Goal: Task Accomplishment & Management: Manage account settings

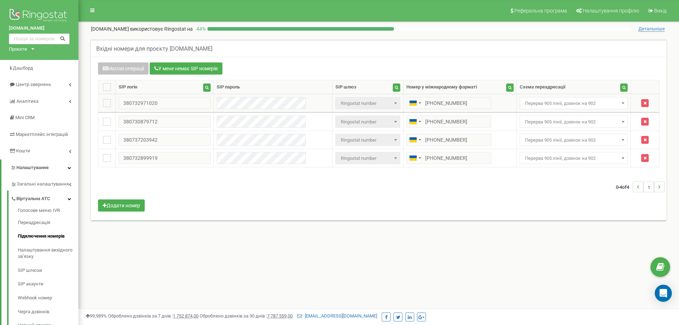
drag, startPoint x: 0, startPoint y: 0, endPoint x: 571, endPoint y: 108, distance: 580.7
click at [571, 105] on span "Перерва 905 лінії, дзвінок на 902" at bounding box center [573, 103] width 103 height 10
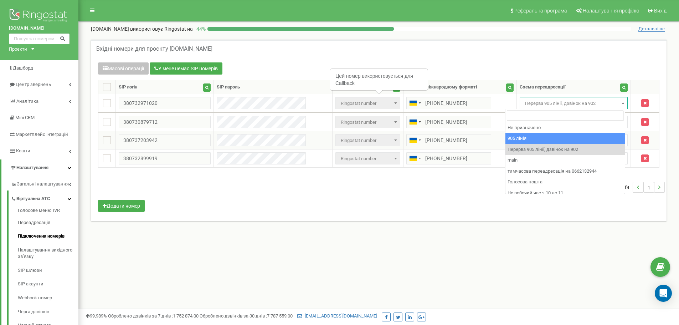
select select "173559"
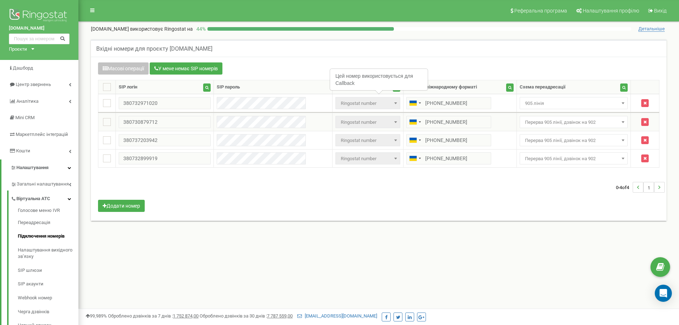
click at [573, 124] on span "Перерва 905 лінії, дзвінок на 902" at bounding box center [573, 122] width 103 height 10
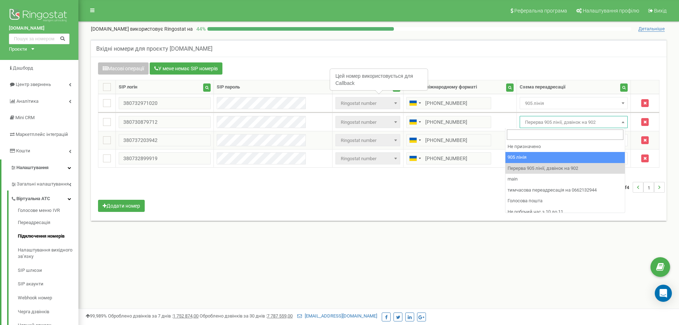
drag, startPoint x: 586, startPoint y: 160, endPoint x: 572, endPoint y: 136, distance: 28.1
select select "173559"
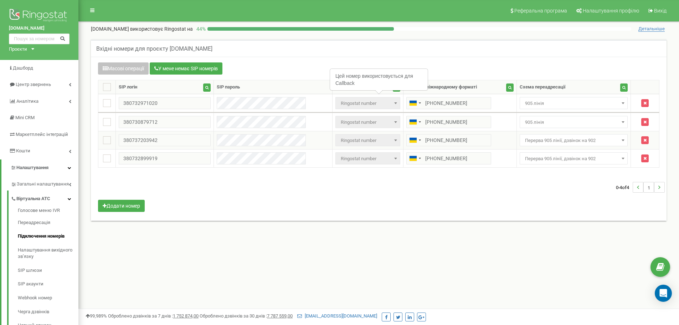
click at [571, 134] on td "Не призначено 905 лінія Перерва 905 лінії, дзвінок на 902 main тимчасова переад…" at bounding box center [573, 140] width 114 height 18
click at [571, 144] on td "Не призначено 905 лінія Перерва 905 лінії, дзвінок на 902 main тимчасова переад…" at bounding box center [573, 140] width 114 height 18
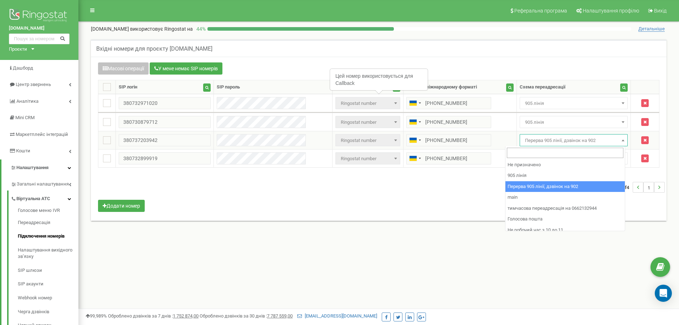
click at [571, 143] on span "Перерва 905 лінії, дзвінок на 902" at bounding box center [573, 140] width 103 height 10
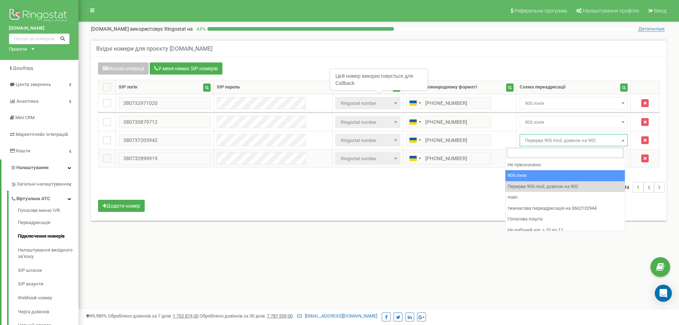
drag, startPoint x: 591, startPoint y: 176, endPoint x: 581, endPoint y: 160, distance: 19.1
select select "173559"
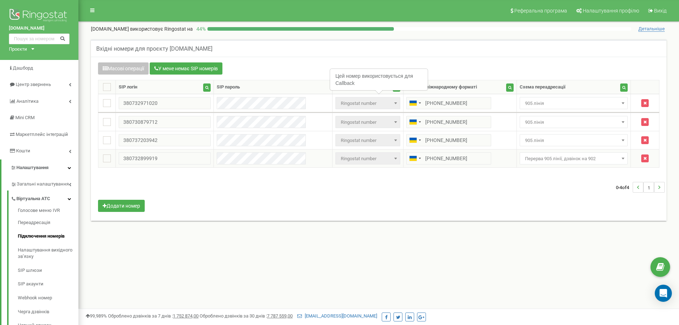
click at [579, 151] on td "Не призначено 905 лінія Перерва 905 лінії, дзвінок на 902 main тимчасова переад…" at bounding box center [573, 158] width 114 height 18
click at [579, 157] on span "Перерва 905 лінії, дзвінок на 902" at bounding box center [573, 159] width 103 height 10
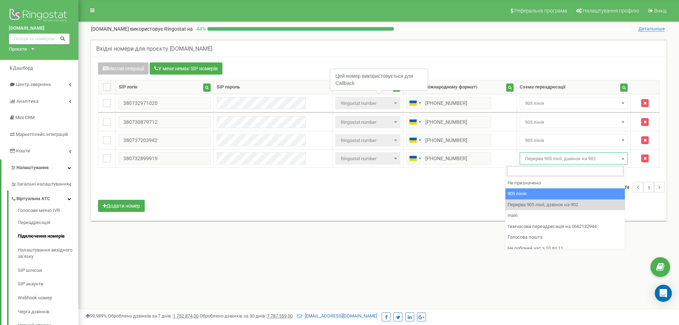
select select "173559"
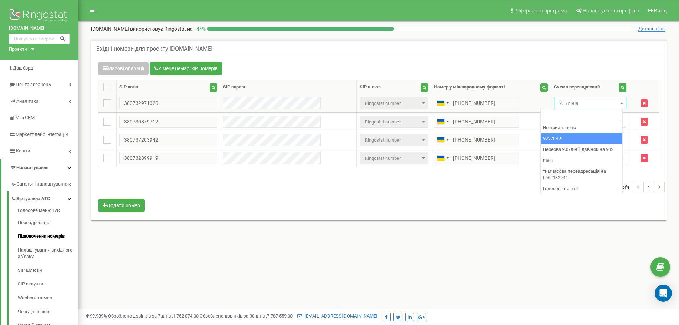
click at [589, 105] on span "905 лінія" at bounding box center [589, 103] width 67 height 10
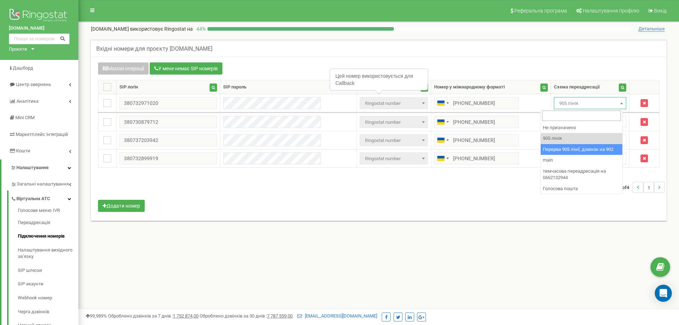
select select "173564"
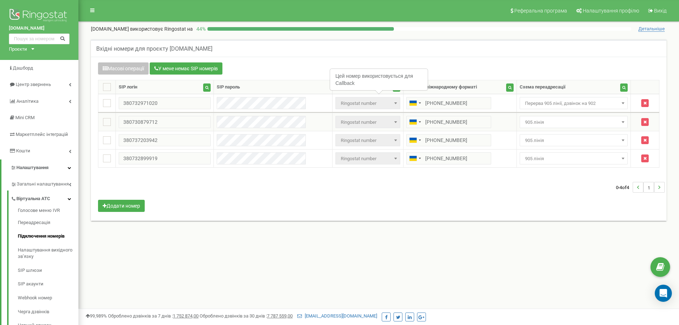
drag, startPoint x: 565, startPoint y: 123, endPoint x: 562, endPoint y: 128, distance: 5.6
click at [563, 125] on span "905 лінія" at bounding box center [573, 122] width 103 height 10
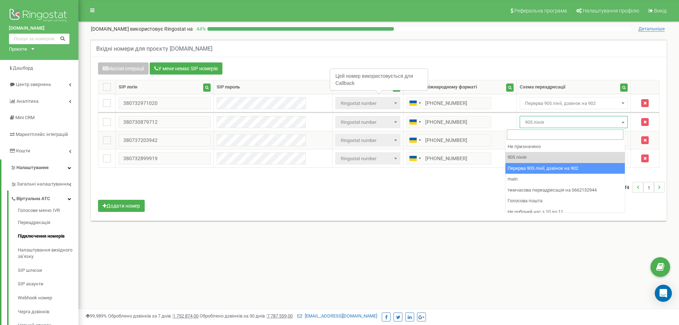
drag, startPoint x: 584, startPoint y: 169, endPoint x: 561, endPoint y: 144, distance: 35.0
select select "173564"
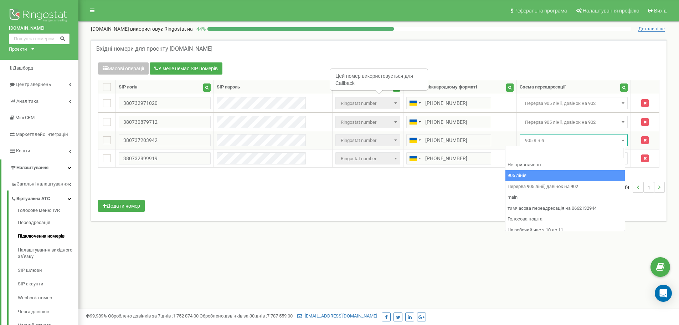
click at [555, 144] on span "905 лінія" at bounding box center [573, 140] width 103 height 10
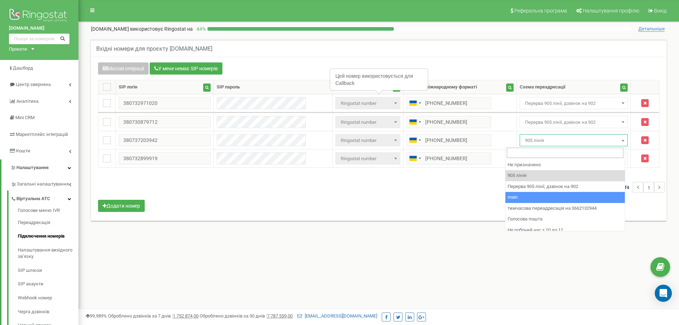
drag, startPoint x: 597, startPoint y: 193, endPoint x: 588, endPoint y: 181, distance: 14.7
select select "173564"
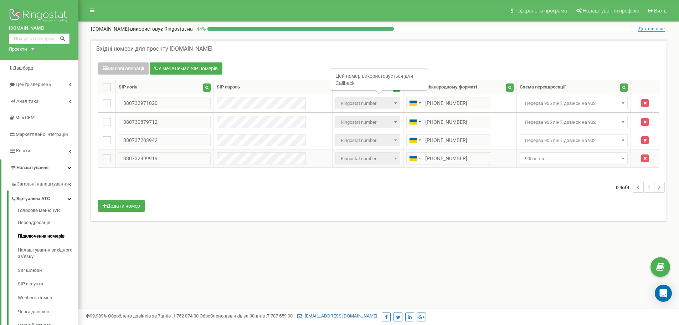
drag, startPoint x: 567, startPoint y: 154, endPoint x: 569, endPoint y: 161, distance: 6.7
click at [568, 158] on span "905 лінія" at bounding box center [573, 159] width 103 height 10
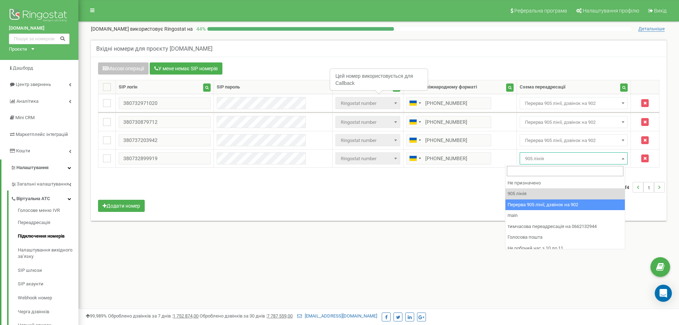
select select "173564"
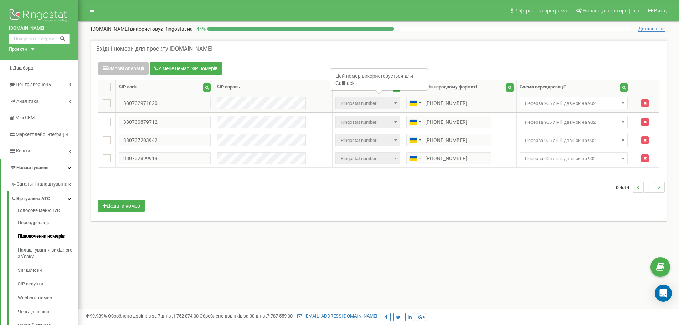
drag, startPoint x: 579, startPoint y: 205, endPoint x: 375, endPoint y: 95, distance: 231.5
click at [569, 203] on div "Масові операції У мене немає SIP номерів Налаштування Виберіть налаштування для…" at bounding box center [379, 137] width 572 height 151
click at [529, 104] on span "Перерва 905 лінії, дзвінок на 902" at bounding box center [573, 103] width 103 height 10
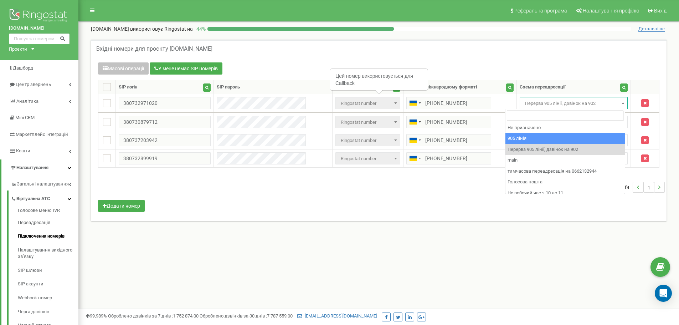
drag, startPoint x: 546, startPoint y: 135, endPoint x: 542, endPoint y: 131, distance: 5.5
select select "173559"
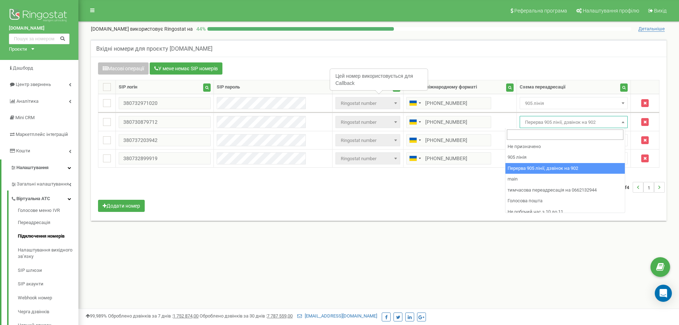
drag, startPoint x: 538, startPoint y: 123, endPoint x: 543, endPoint y: 142, distance: 20.0
click at [538, 123] on span "Перерва 905 лінії, дзвінок на 902" at bounding box center [573, 122] width 103 height 10
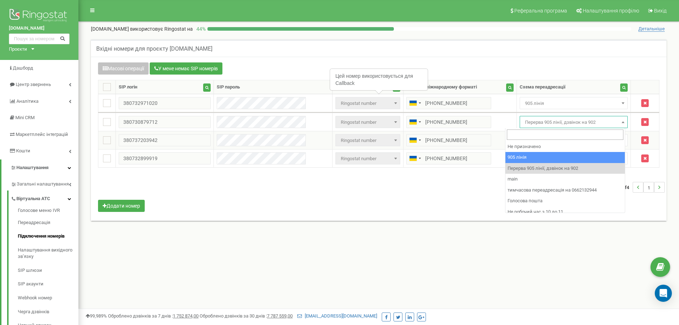
select select "173559"
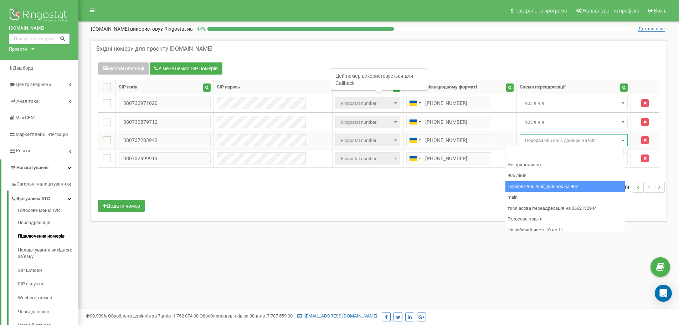
click at [535, 141] on span "Перерва 905 лінії, дзвінок на 902" at bounding box center [573, 140] width 103 height 10
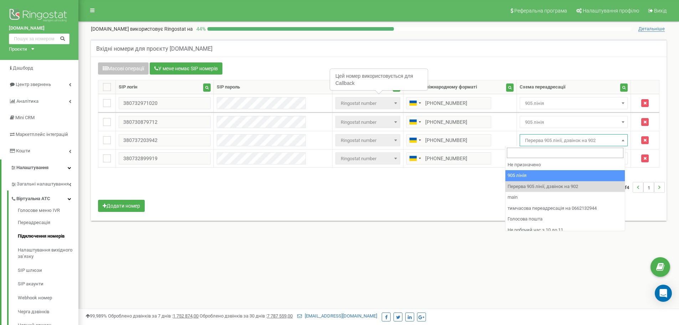
select select "173559"
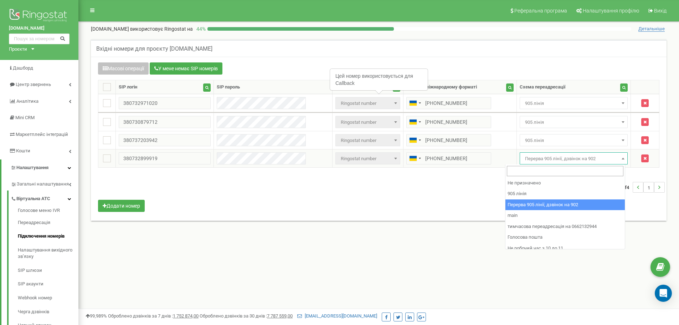
click at [540, 160] on span "Перерва 905 лінії, дзвінок на 902" at bounding box center [573, 159] width 103 height 10
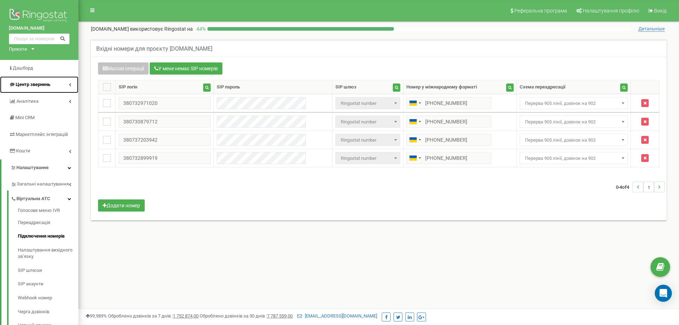
click at [73, 82] on link "Центр звернень" at bounding box center [39, 84] width 78 height 17
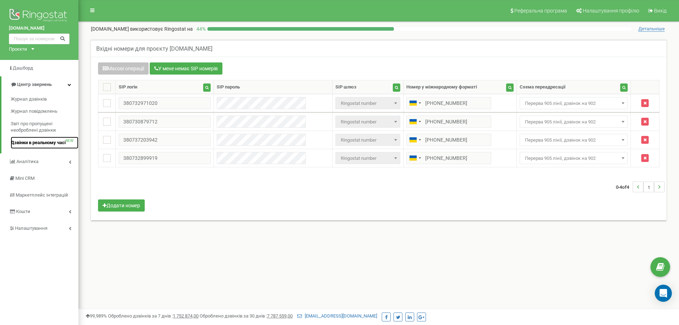
click at [66, 139] on span "Дзвінки в реальному часі" at bounding box center [38, 142] width 55 height 7
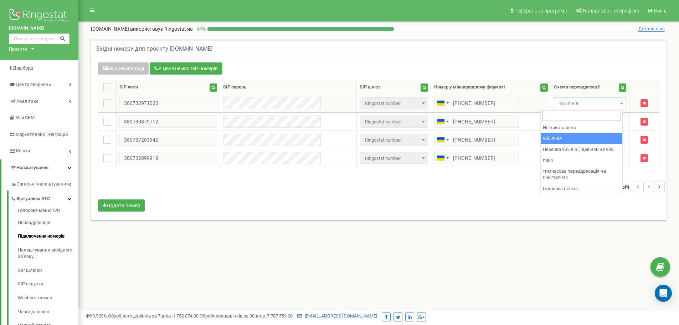
drag, startPoint x: 590, startPoint y: 98, endPoint x: 593, endPoint y: 129, distance: 30.8
click at [588, 98] on span "905 лінія" at bounding box center [589, 103] width 67 height 10
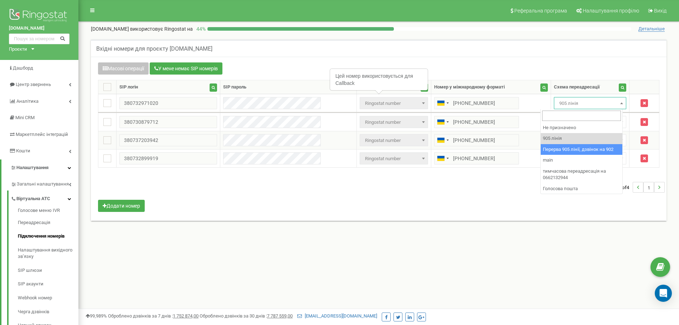
select select "173564"
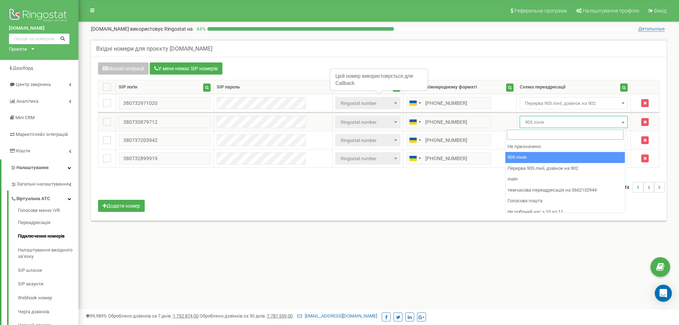
drag, startPoint x: 562, startPoint y: 121, endPoint x: 588, endPoint y: 164, distance: 50.1
click at [562, 122] on span "905 лінія" at bounding box center [573, 122] width 103 height 10
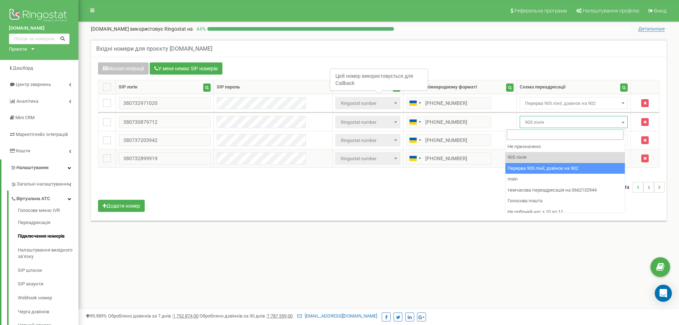
select select "173564"
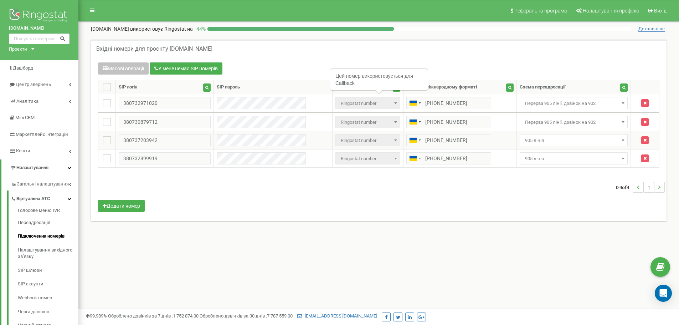
click at [560, 138] on span "905 лінія" at bounding box center [573, 140] width 103 height 10
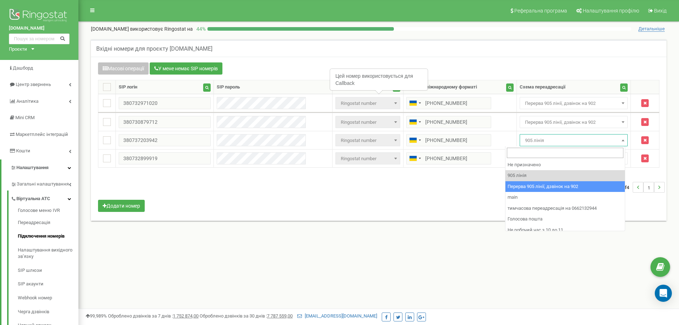
select select "173564"
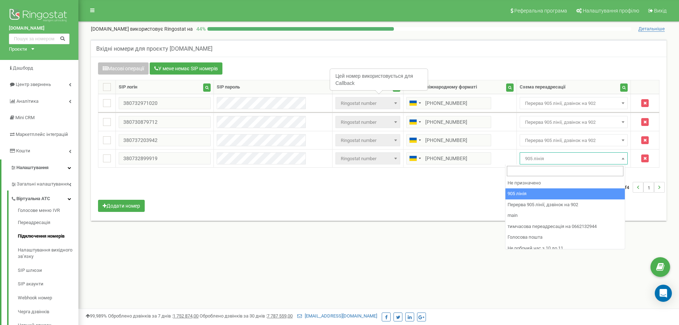
drag, startPoint x: 564, startPoint y: 160, endPoint x: 591, endPoint y: 189, distance: 39.6
click at [572, 165] on body at bounding box center [339, 214] width 679 height 428
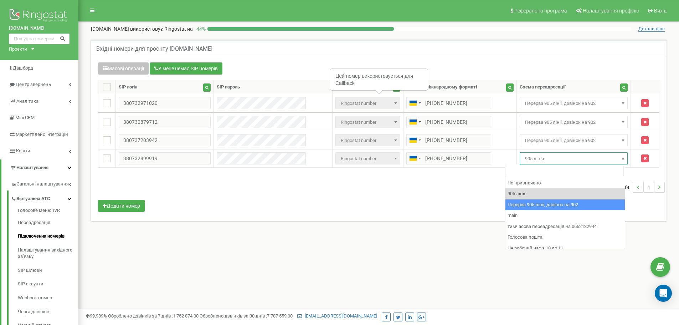
select select "173564"
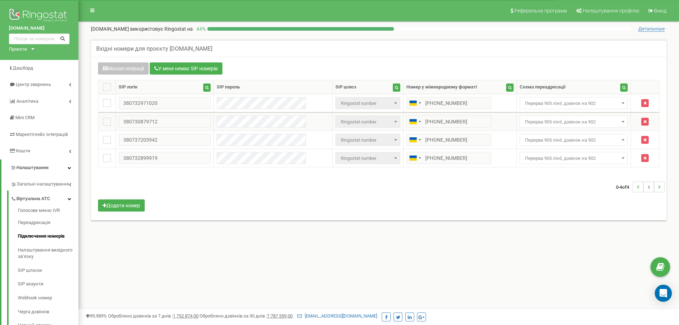
drag, startPoint x: 552, startPoint y: 97, endPoint x: 553, endPoint y: 113, distance: 16.8
click at [551, 98] on td "Не призначено 905 лінія Перерва 905 лінії, дзвінок на 902 main тимчасова переад…" at bounding box center [573, 103] width 114 height 19
click at [553, 113] on td "Не призначено 905 лінія Перерва 905 лінії, дзвінок на 902 main тимчасова переад…" at bounding box center [573, 122] width 114 height 18
click at [552, 105] on span "Перерва 905 лінії, дзвінок на 902" at bounding box center [573, 103] width 103 height 10
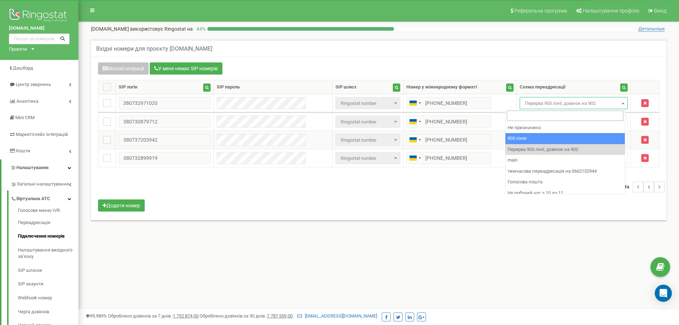
drag, startPoint x: 574, startPoint y: 141, endPoint x: 568, endPoint y: 133, distance: 10.1
select select "173559"
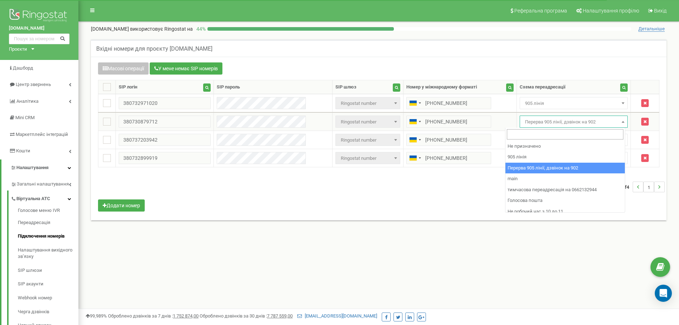
click at [557, 124] on span "Перерва 905 лінії, дзвінок на 902" at bounding box center [573, 122] width 103 height 10
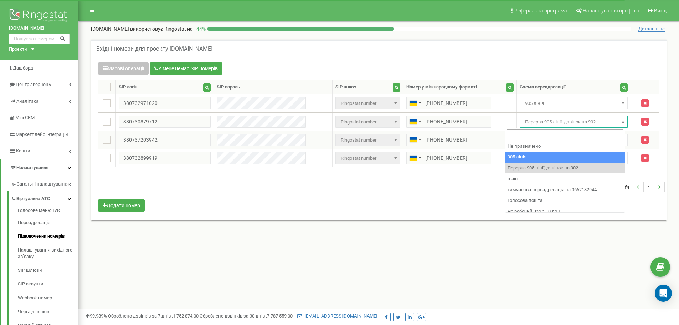
drag, startPoint x: 571, startPoint y: 158, endPoint x: 552, endPoint y: 140, distance: 25.5
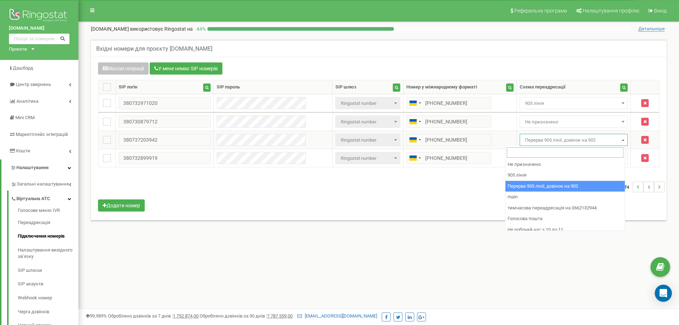
click at [550, 136] on span "Перерва 905 лінії, дзвінок на 902" at bounding box center [573, 140] width 103 height 10
click at [545, 118] on span "Не призначено" at bounding box center [573, 122] width 103 height 10
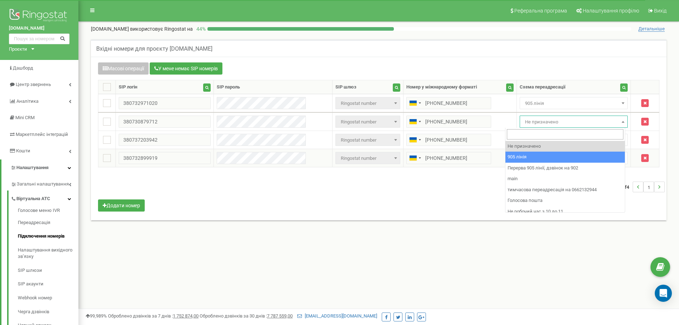
select select "173559"
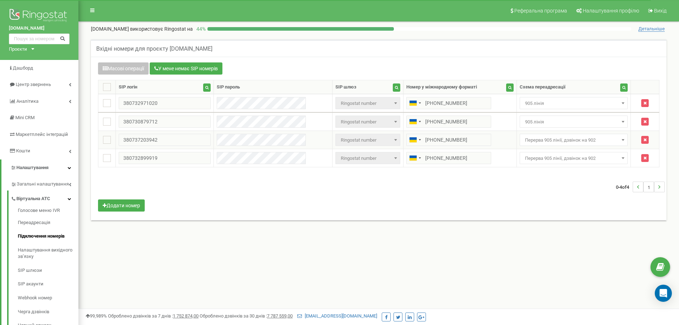
click at [545, 142] on span "Перерва 905 лінії, дзвінок на 902" at bounding box center [573, 140] width 103 height 10
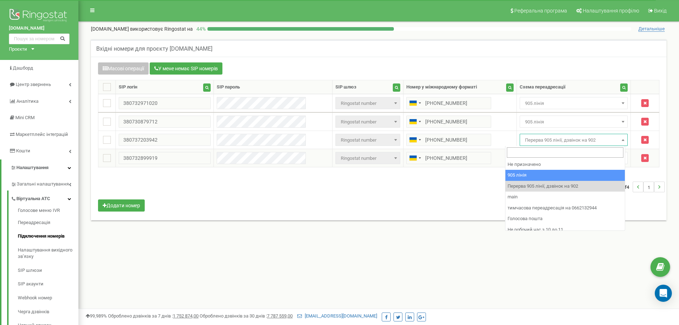
drag, startPoint x: 564, startPoint y: 175, endPoint x: 554, endPoint y: 163, distance: 15.4
select select "173559"
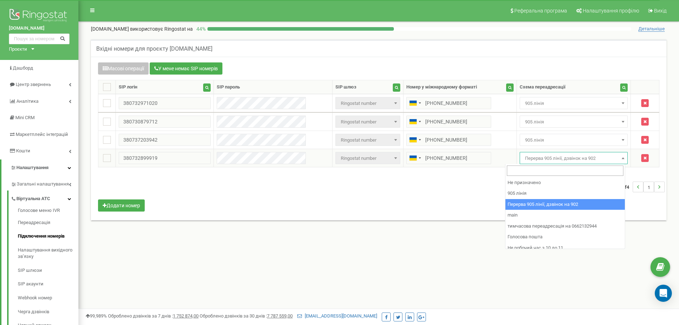
drag, startPoint x: 549, startPoint y: 153, endPoint x: 557, endPoint y: 175, distance: 23.1
click at [549, 153] on span "Перерва 905 лінії, дзвінок на 902" at bounding box center [574, 158] width 108 height 12
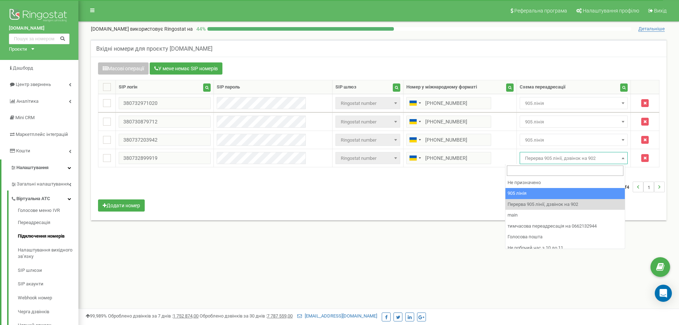
drag, startPoint x: 562, startPoint y: 192, endPoint x: 551, endPoint y: 183, distance: 14.0
select select "173559"
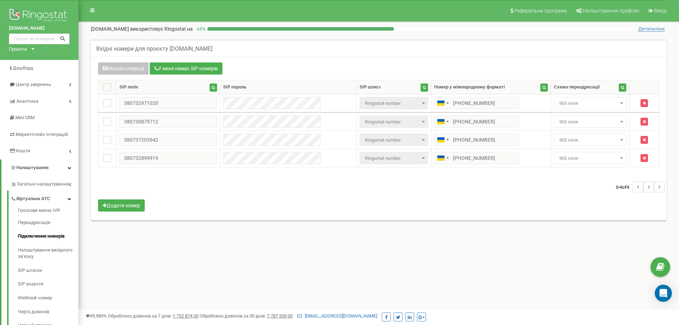
click at [551, 183] on div "0-4 of 4 1" at bounding box center [379, 186] width 572 height 25
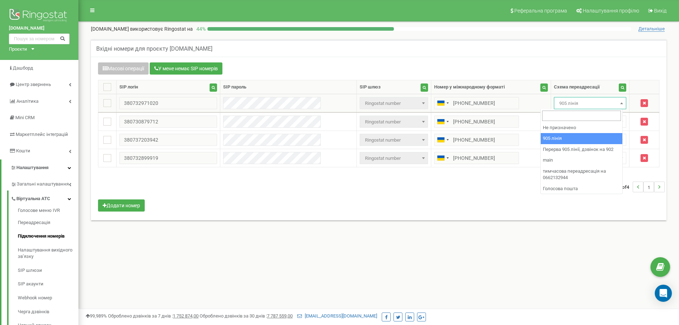
click at [588, 101] on span "905 лінія" at bounding box center [589, 103] width 67 height 10
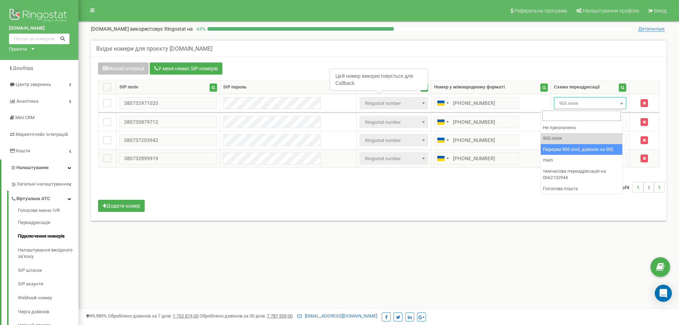
select select "173564"
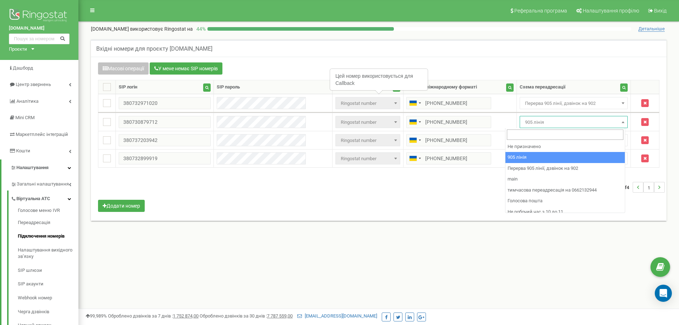
drag, startPoint x: 559, startPoint y: 119, endPoint x: 571, endPoint y: 148, distance: 31.0
click at [558, 120] on span "905 лінія" at bounding box center [573, 122] width 103 height 10
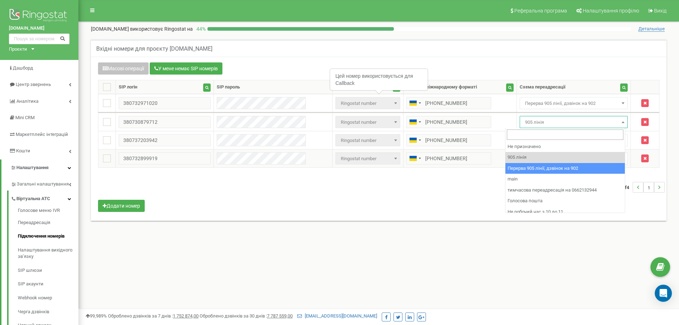
drag, startPoint x: 586, startPoint y: 168, endPoint x: 564, endPoint y: 150, distance: 28.1
select select "173564"
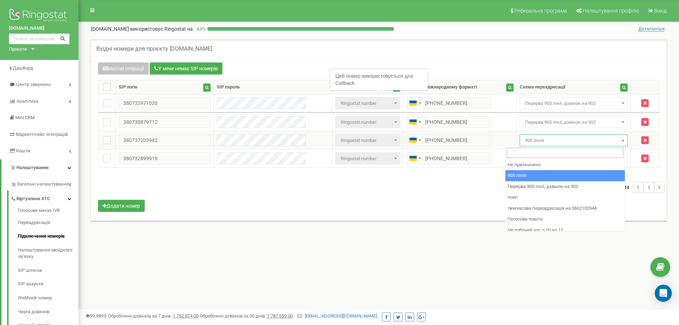
click at [553, 139] on span "905 лінія" at bounding box center [573, 140] width 103 height 10
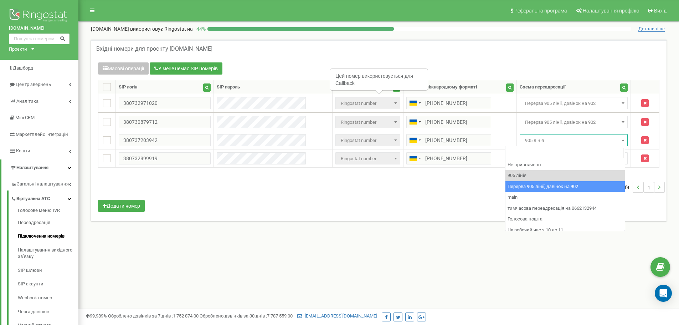
drag, startPoint x: 584, startPoint y: 189, endPoint x: 578, endPoint y: 182, distance: 9.3
select select "173564"
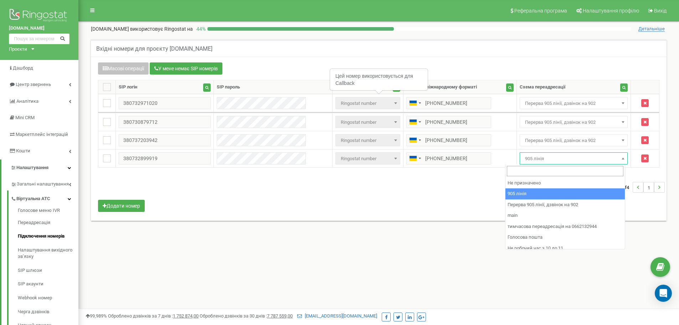
drag, startPoint x: 557, startPoint y: 156, endPoint x: 575, endPoint y: 185, distance: 34.1
click at [557, 156] on span "905 лінія" at bounding box center [573, 159] width 103 height 10
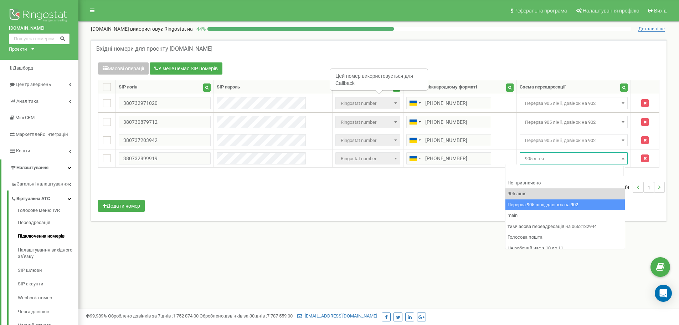
select select "173564"
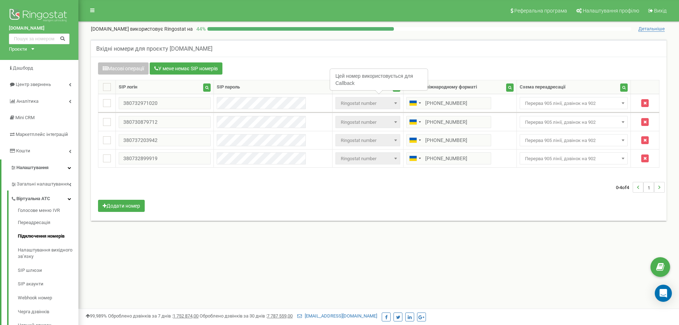
click at [577, 201] on div "Масові операції У мене немає SIP номерів Налаштування Виберіть налаштування для…" at bounding box center [379, 137] width 572 height 151
drag, startPoint x: 562, startPoint y: 105, endPoint x: 563, endPoint y: 109, distance: 3.9
click at [562, 107] on span "Перерва 905 лінії, дзвінок на 902" at bounding box center [573, 103] width 103 height 10
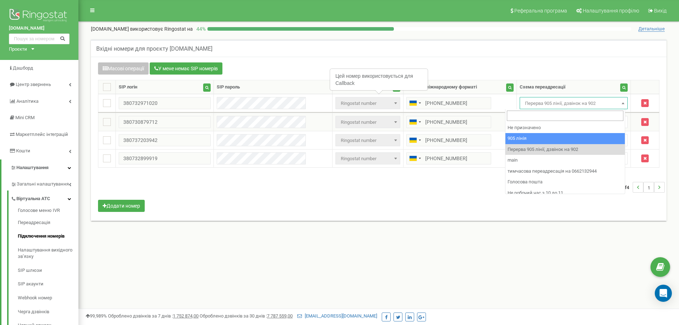
drag, startPoint x: 578, startPoint y: 140, endPoint x: 561, endPoint y: 122, distance: 24.7
select select "173559"
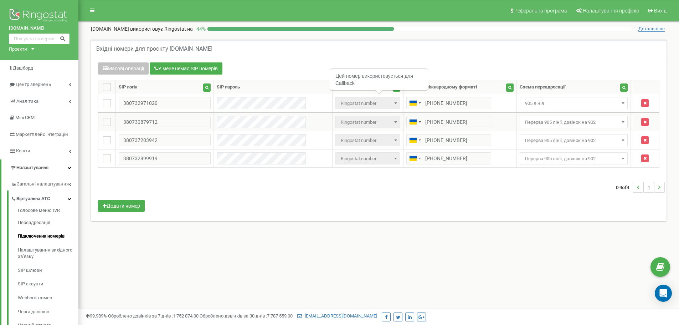
drag, startPoint x: 558, startPoint y: 121, endPoint x: 558, endPoint y: 125, distance: 4.3
click at [557, 121] on span "Перерва 905 лінії, дзвінок на 902" at bounding box center [573, 122] width 103 height 10
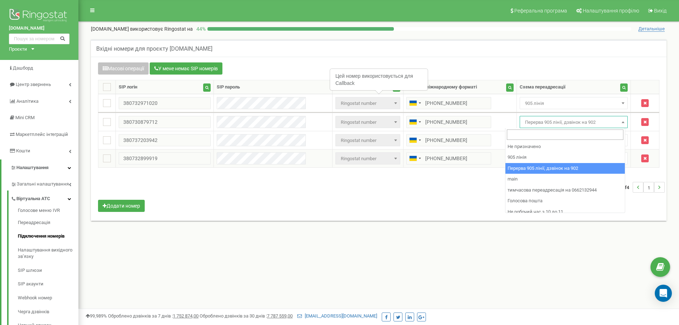
select select "173559"
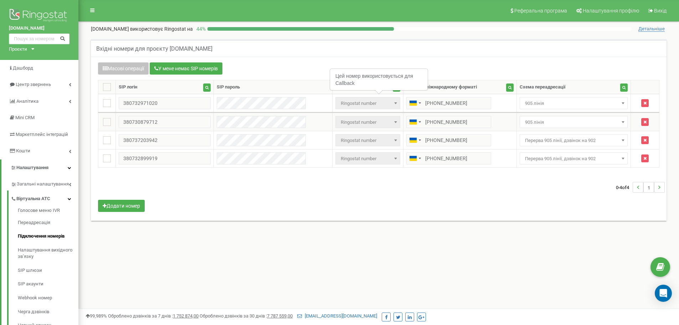
click at [546, 123] on span "905 лінія" at bounding box center [573, 122] width 103 height 10
click at [548, 140] on span "Перерва 905 лінії, дзвінок на 902" at bounding box center [573, 140] width 103 height 10
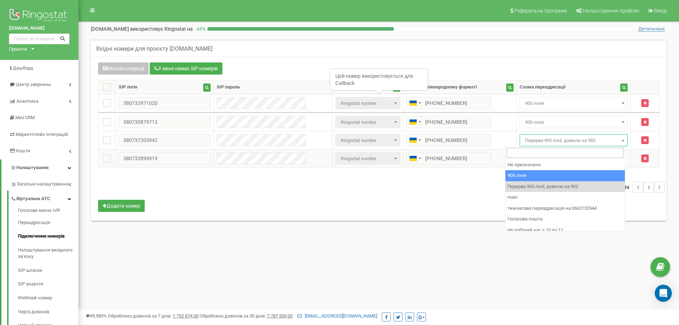
select select "173559"
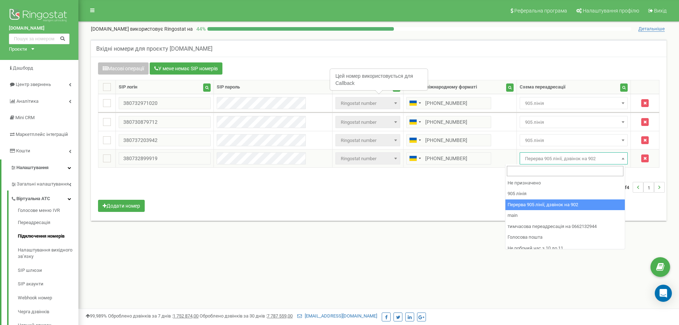
click at [546, 156] on span "Перерва 905 лінії, дзвінок на 902" at bounding box center [573, 159] width 103 height 10
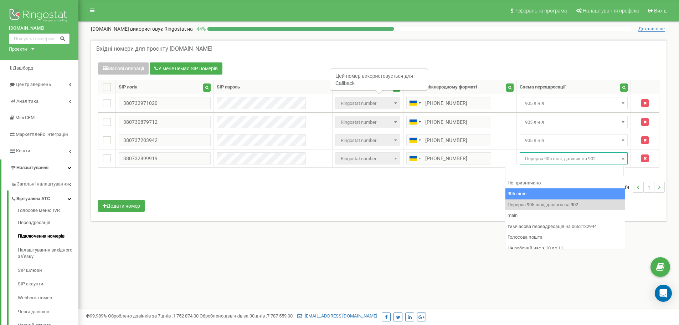
select select "173559"
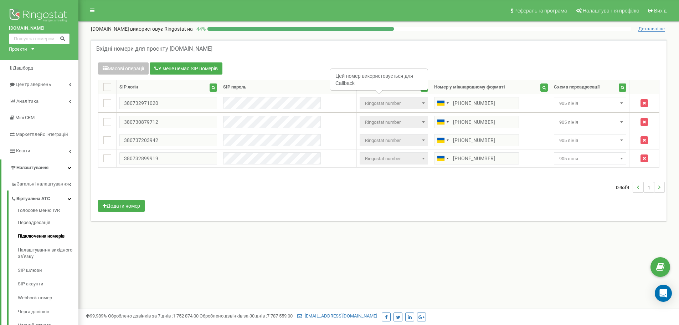
drag, startPoint x: 540, startPoint y: 190, endPoint x: 247, endPoint y: 45, distance: 326.9
click at [538, 190] on div "0-4 of 4 1" at bounding box center [379, 187] width 572 height 25
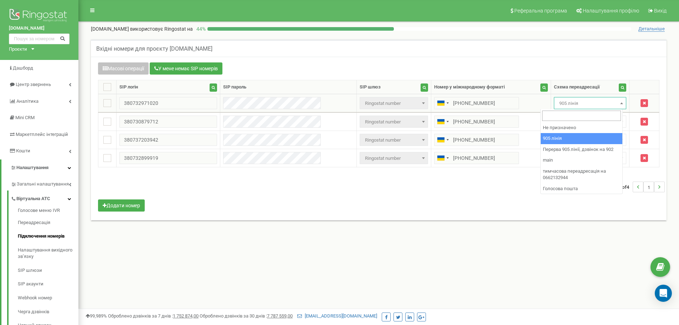
click at [585, 102] on span "905 лінія" at bounding box center [589, 103] width 67 height 10
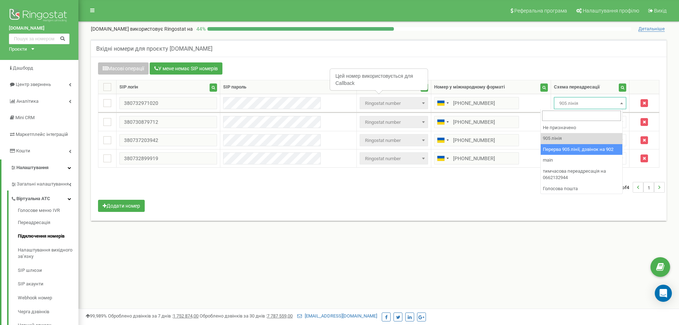
drag, startPoint x: 609, startPoint y: 151, endPoint x: 602, endPoint y: 145, distance: 9.6
select select "173564"
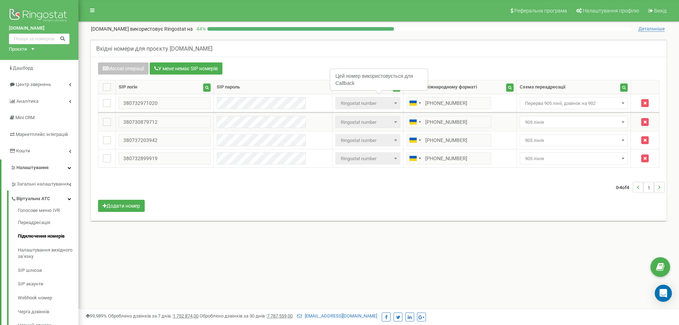
click at [583, 124] on span "905 лінія" at bounding box center [573, 122] width 103 height 10
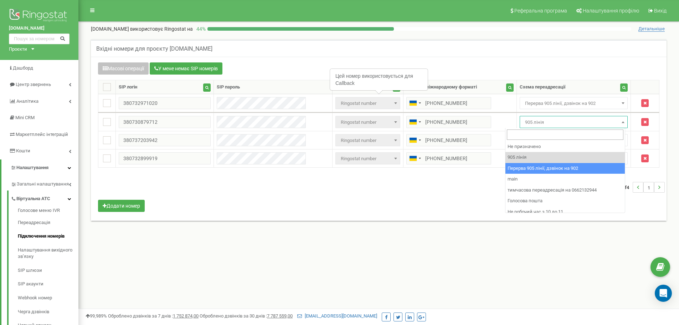
select select "173564"
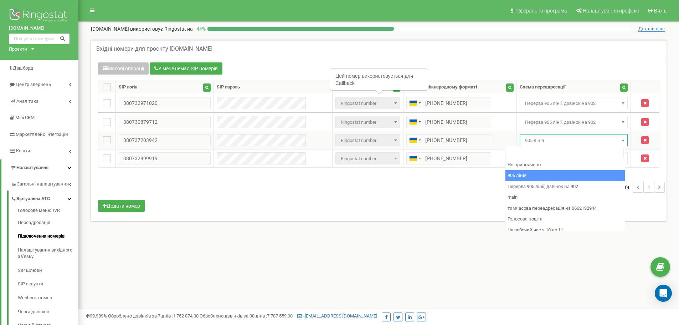
click at [576, 141] on span "905 лінія" at bounding box center [573, 140] width 103 height 10
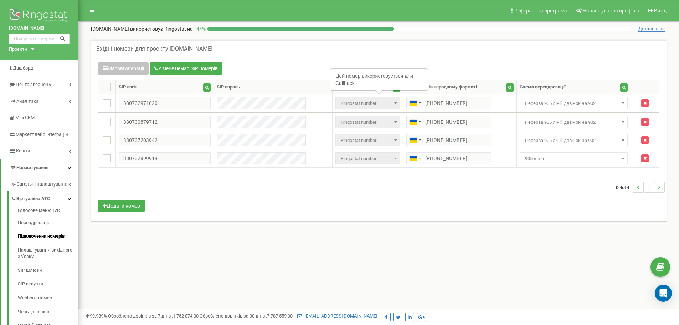
select select "173564"
click at [577, 162] on span "905 лінія" at bounding box center [573, 159] width 103 height 10
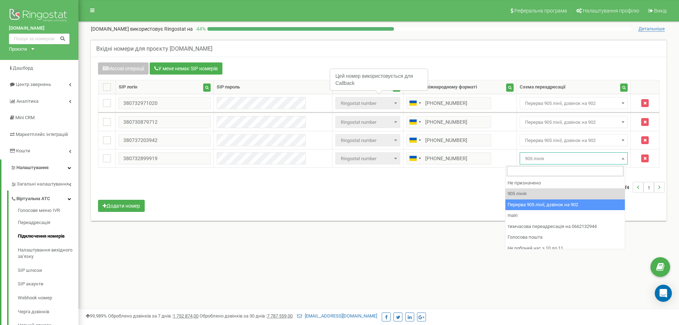
drag, startPoint x: 594, startPoint y: 203, endPoint x: 585, endPoint y: 200, distance: 9.1
select select "173564"
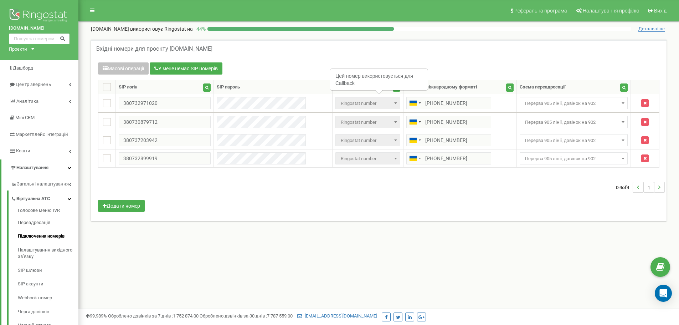
click at [585, 200] on div "Масові операції У мене немає SIP номерів Налаштування Виберіть налаштування для…" at bounding box center [379, 137] width 572 height 151
